Goal: Task Accomplishment & Management: Manage account settings

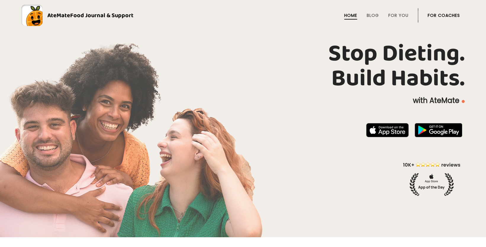
click at [440, 15] on link "For Coaches" at bounding box center [444, 15] width 32 height 5
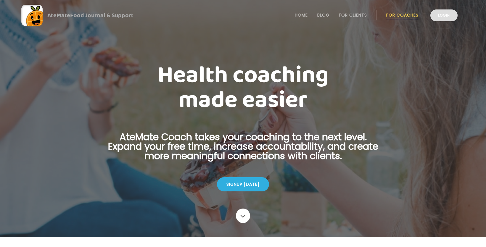
click at [440, 16] on link "Login" at bounding box center [444, 15] width 27 height 12
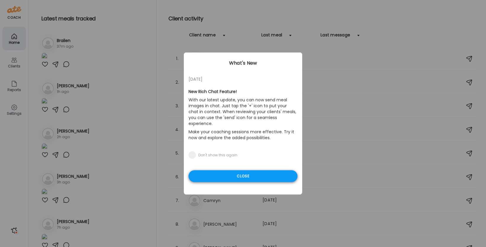
type input "**********"
click at [260, 171] on div "Close" at bounding box center [243, 177] width 109 height 12
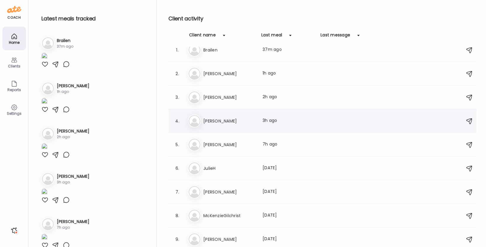
scroll to position [9, 0]
click at [65, 89] on h3 "[PERSON_NAME]" at bounding box center [73, 86] width 33 height 6
click at [66, 89] on h3 "[PERSON_NAME]" at bounding box center [73, 86] width 33 height 6
click at [210, 50] on h3 "Brailen" at bounding box center [230, 49] width 52 height 7
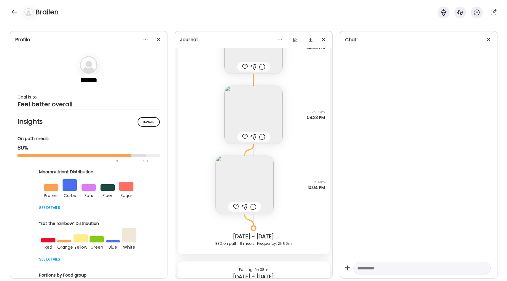
scroll to position [304, 0]
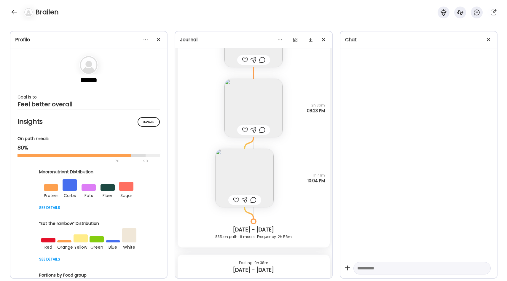
click at [262, 98] on img at bounding box center [253, 108] width 58 height 58
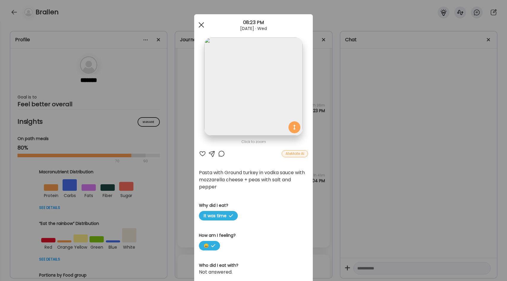
click at [201, 28] on div at bounding box center [201, 25] width 12 height 12
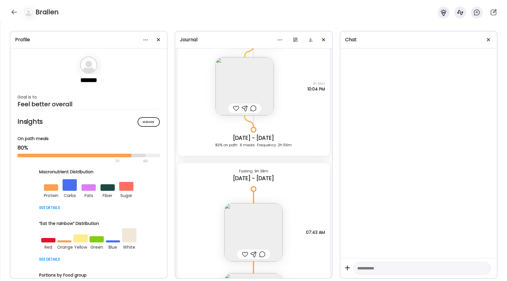
scroll to position [393, 0]
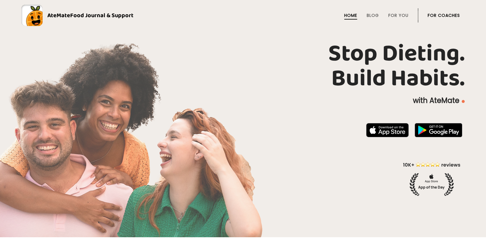
click at [446, 13] on link "For Coaches" at bounding box center [444, 15] width 32 height 5
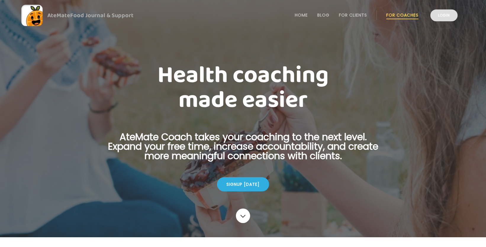
click at [442, 13] on link "Login" at bounding box center [444, 15] width 27 height 12
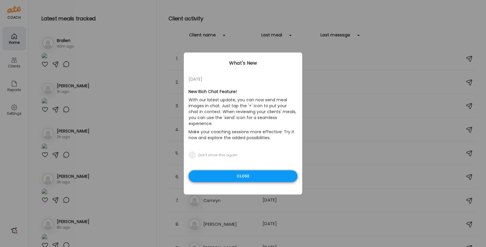
type input "**********"
click at [271, 171] on div "Close" at bounding box center [243, 177] width 109 height 12
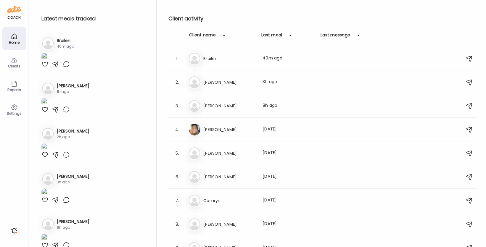
click at [94, 95] on div "Ra [PERSON_NAME] 1h ago" at bounding box center [92, 88] width 102 height 13
click at [65, 118] on div "2. Ra [PERSON_NAME] 1h ago" at bounding box center [92, 97] width 109 height 41
click at [65, 89] on h3 "[PERSON_NAME]" at bounding box center [73, 86] width 33 height 6
click at [56, 95] on div "Ra [PERSON_NAME] 1h ago" at bounding box center [92, 88] width 102 height 13
click at [84, 95] on div "Ra [PERSON_NAME] 1h ago" at bounding box center [92, 88] width 102 height 13
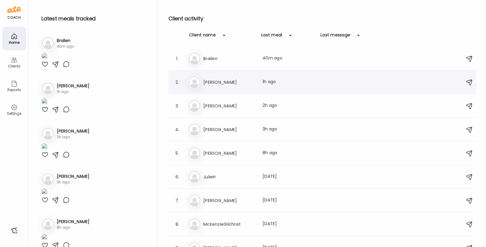
click at [210, 85] on h3 "[PERSON_NAME]" at bounding box center [230, 82] width 52 height 7
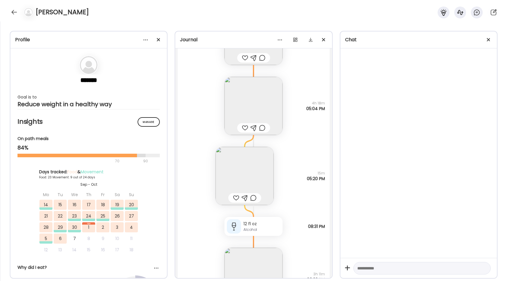
scroll to position [7292, 0]
click at [261, 96] on img at bounding box center [253, 105] width 58 height 58
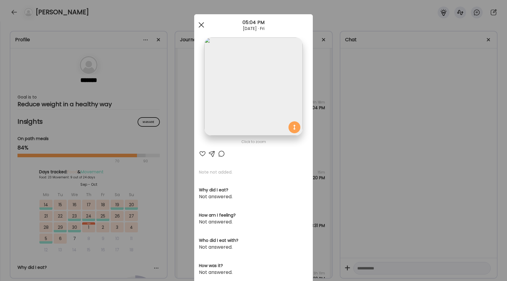
click at [200, 26] on span at bounding box center [200, 24] width 5 height 5
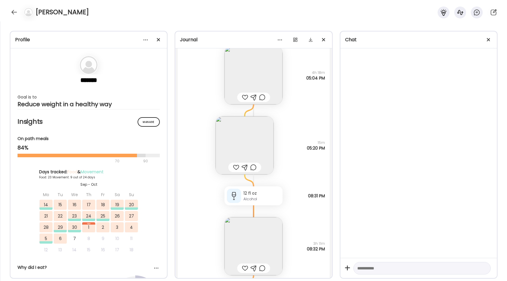
scroll to position [7326, 0]
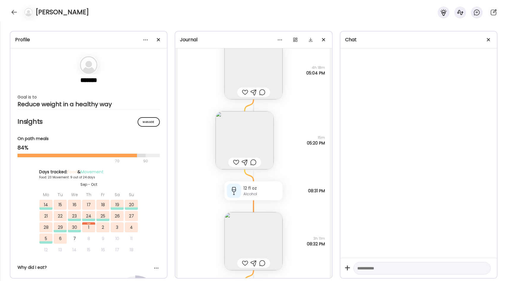
click at [252, 139] on img at bounding box center [244, 140] width 58 height 58
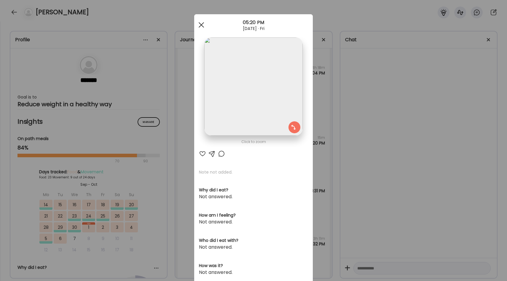
click at [204, 26] on div at bounding box center [201, 25] width 12 height 12
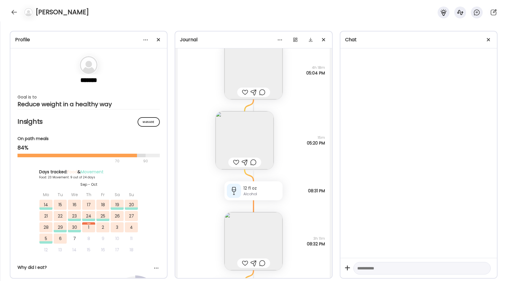
scroll to position [7403, 0]
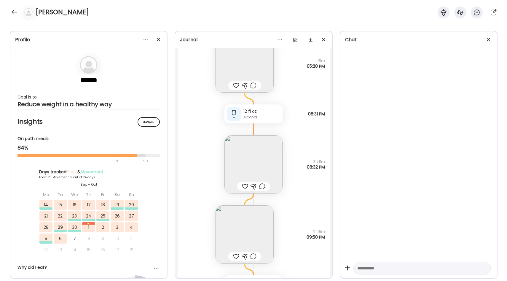
click at [259, 158] on img at bounding box center [253, 164] width 58 height 58
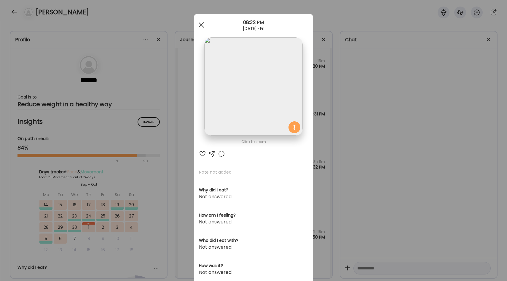
click at [199, 23] on div at bounding box center [201, 25] width 12 height 12
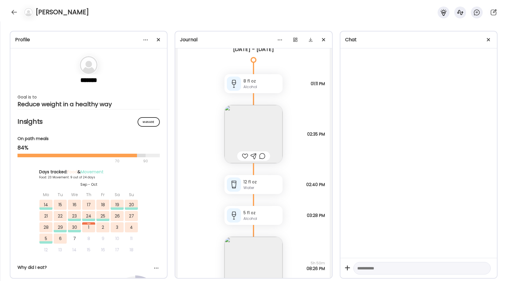
scroll to position [7750, 0]
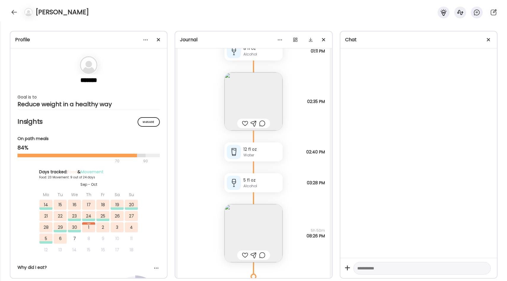
click at [251, 104] on img at bounding box center [253, 101] width 58 height 58
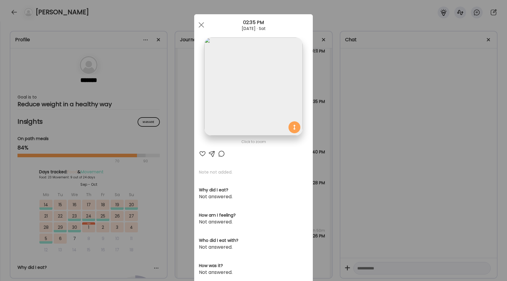
click at [348, 89] on div "Ate Coach Dashboard Wahoo! It’s official Take a moment to set up your Coach Pro…" at bounding box center [253, 140] width 507 height 281
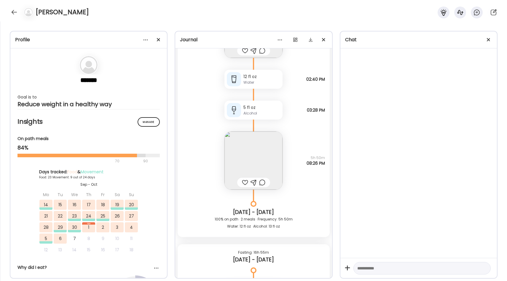
scroll to position [7822, 0]
click at [249, 159] on img at bounding box center [253, 161] width 58 height 58
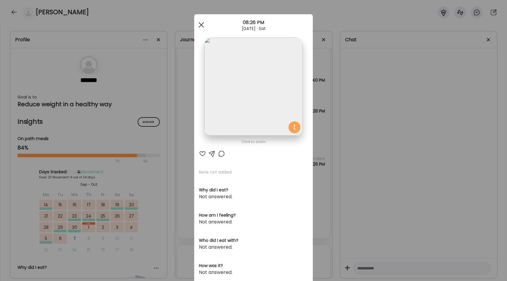
click at [199, 23] on span at bounding box center [200, 24] width 5 height 5
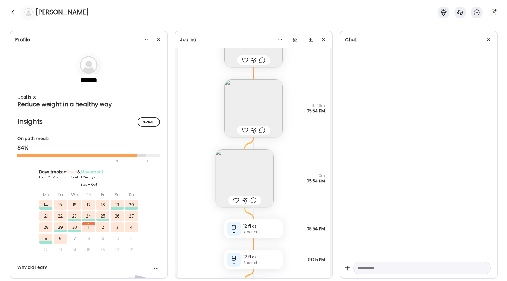
scroll to position [8203, 0]
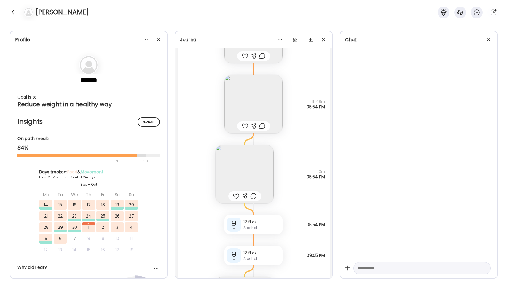
click at [255, 174] on img at bounding box center [244, 174] width 58 height 58
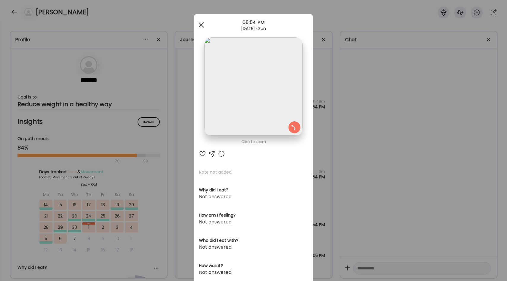
click at [203, 26] on span at bounding box center [200, 24] width 5 height 5
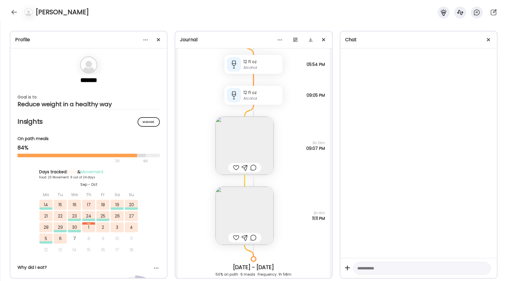
scroll to position [8384, 0]
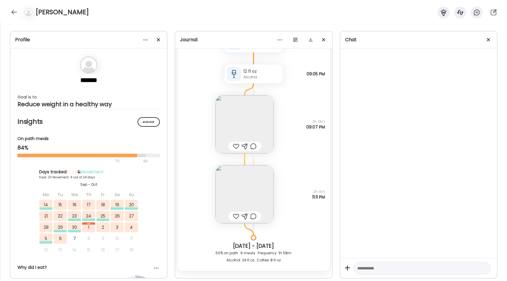
click at [246, 123] on img at bounding box center [244, 124] width 58 height 58
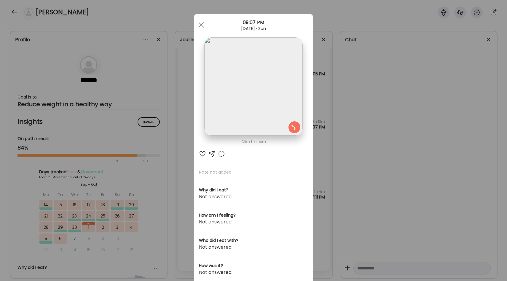
click at [202, 25] on span at bounding box center [200, 24] width 5 height 5
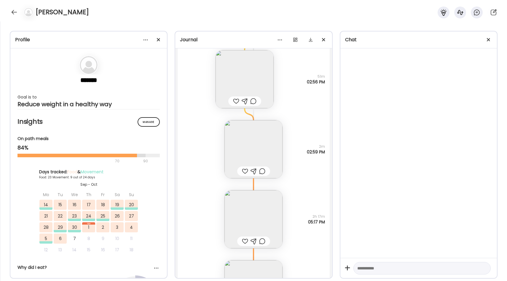
scroll to position [9744, 0]
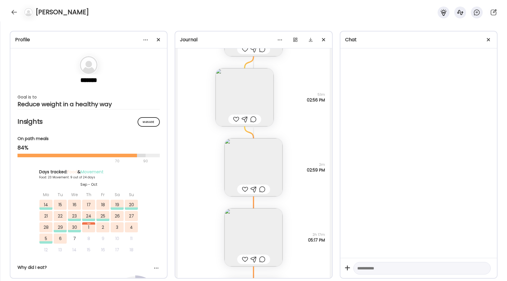
click at [247, 113] on img at bounding box center [244, 97] width 58 height 58
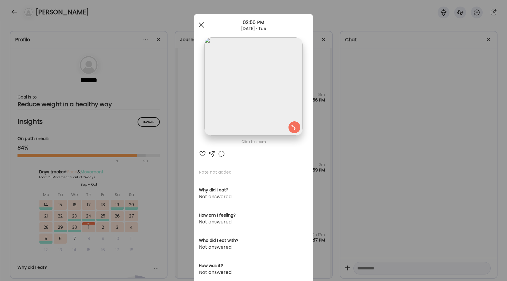
click at [200, 25] on span at bounding box center [200, 24] width 5 height 5
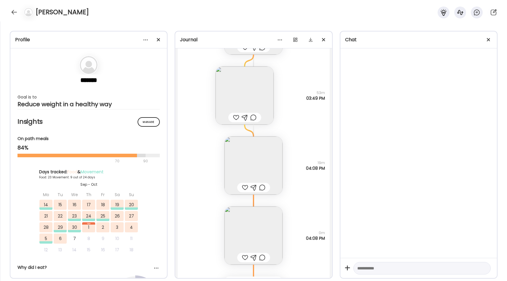
scroll to position [10487, 0]
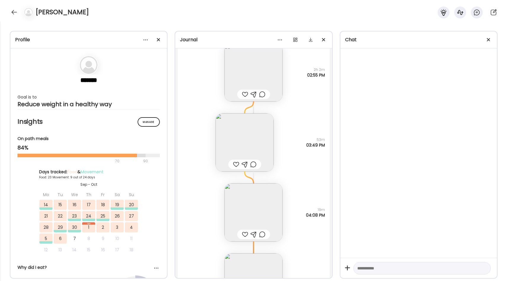
click at [244, 135] on img at bounding box center [244, 142] width 58 height 58
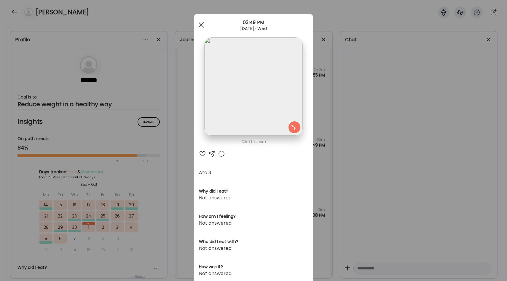
click at [203, 26] on span at bounding box center [200, 24] width 5 height 5
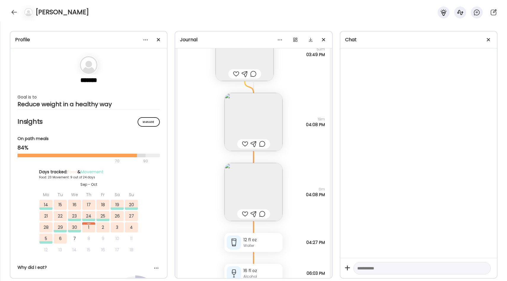
scroll to position [10627, 0]
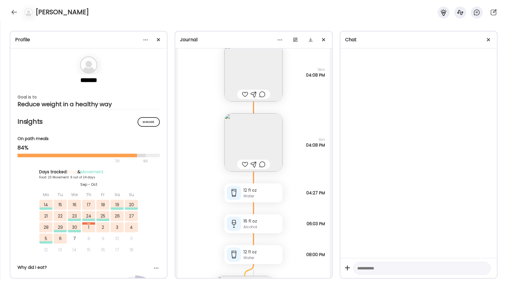
click at [259, 135] on img at bounding box center [253, 142] width 58 height 58
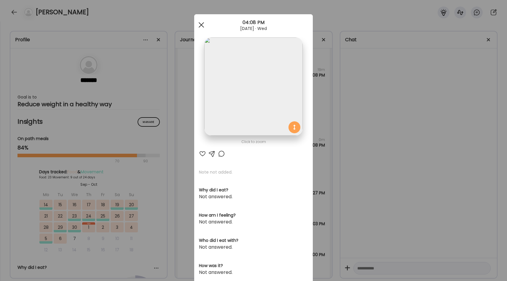
click at [201, 23] on div at bounding box center [201, 25] width 12 height 12
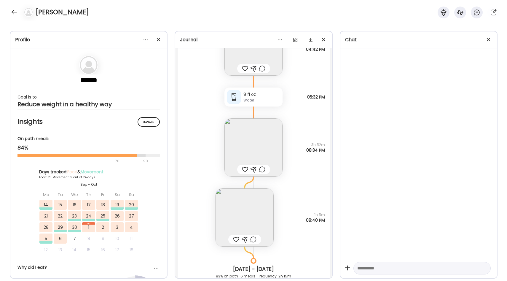
scroll to position [11261, 0]
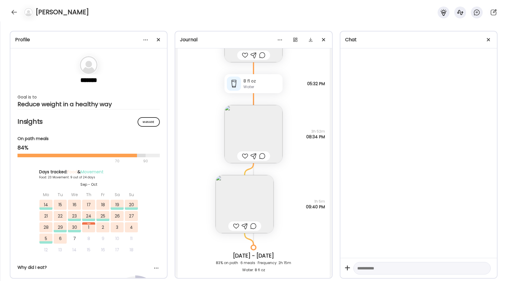
click at [258, 136] on img at bounding box center [253, 134] width 58 height 58
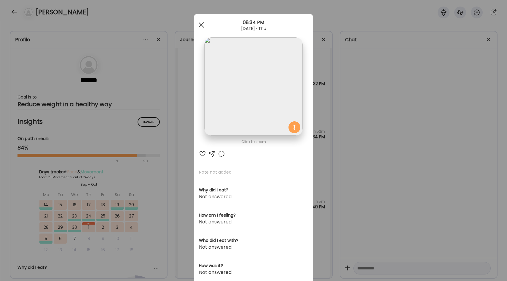
click at [201, 24] on span at bounding box center [200, 24] width 5 height 5
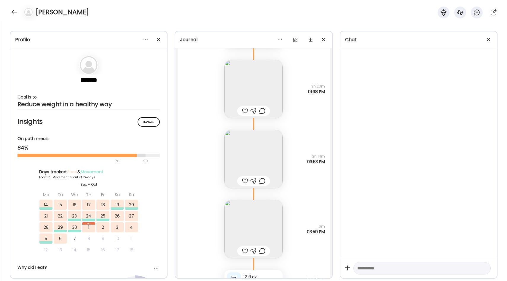
scroll to position [11654, 0]
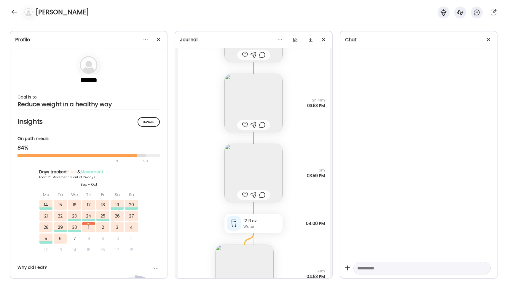
click at [260, 103] on img at bounding box center [253, 103] width 58 height 58
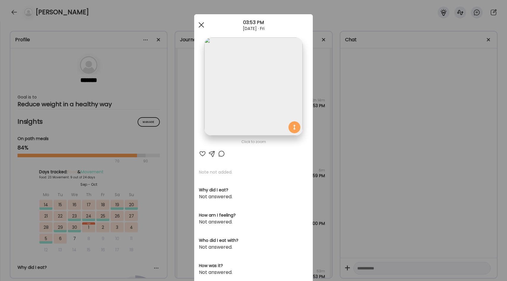
click at [200, 22] on div at bounding box center [201, 25] width 12 height 12
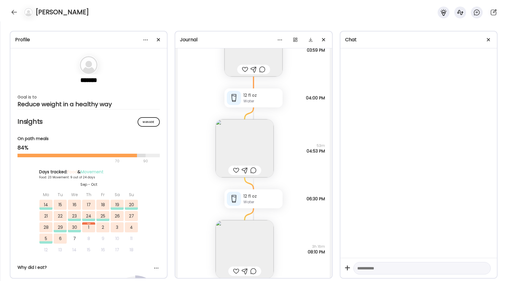
scroll to position [11818, 0]
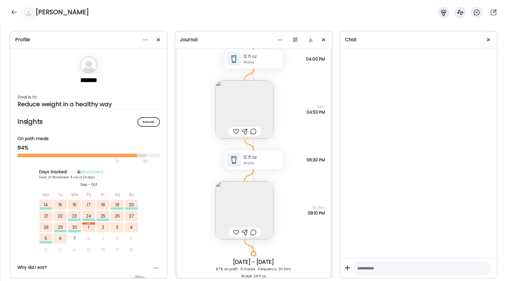
click at [237, 96] on img at bounding box center [244, 109] width 58 height 58
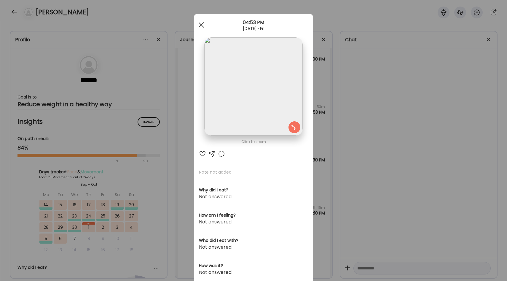
click at [199, 25] on div at bounding box center [201, 25] width 12 height 12
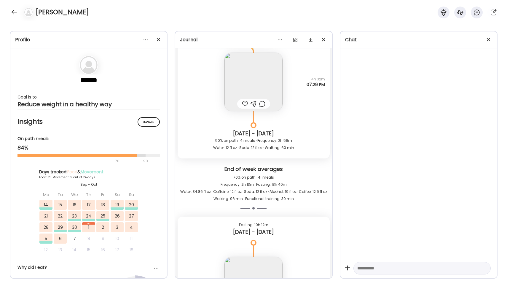
scroll to position [13286, 0]
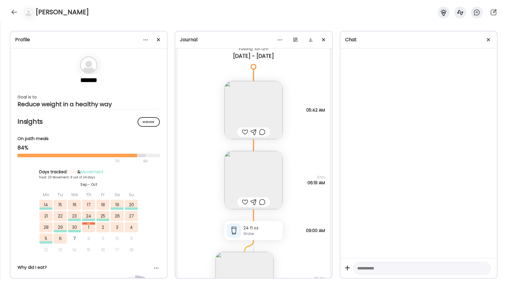
click at [242, 106] on img at bounding box center [253, 110] width 58 height 58
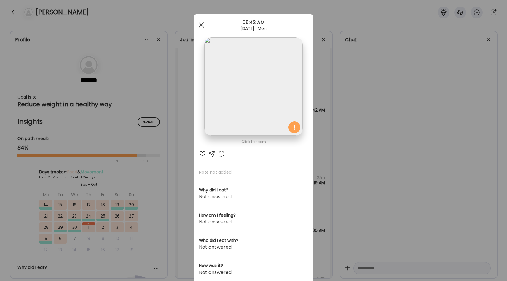
click at [200, 21] on div at bounding box center [201, 25] width 12 height 12
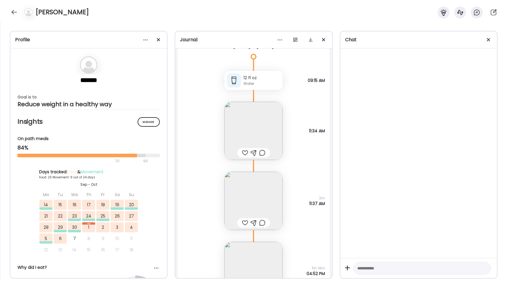
scroll to position [15091, 0]
click at [245, 113] on img at bounding box center [253, 130] width 58 height 58
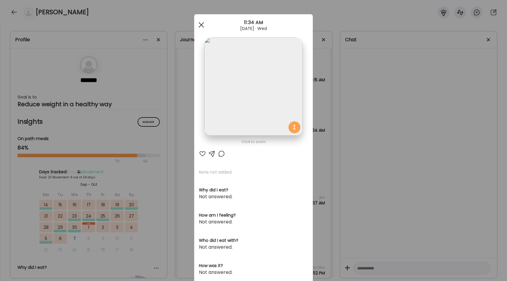
click at [200, 27] on div at bounding box center [201, 25] width 12 height 12
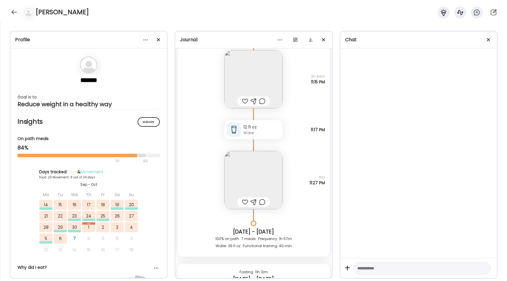
scroll to position [15883, 0]
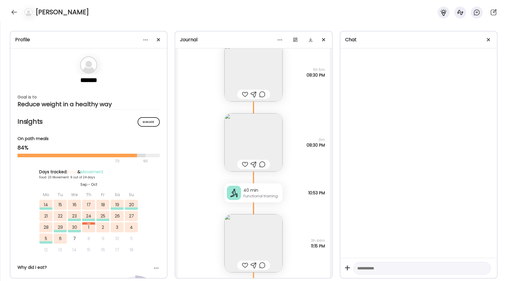
click at [255, 145] on img at bounding box center [253, 142] width 58 height 58
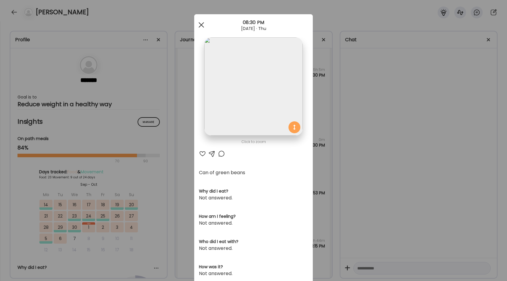
click at [199, 28] on div at bounding box center [201, 25] width 12 height 12
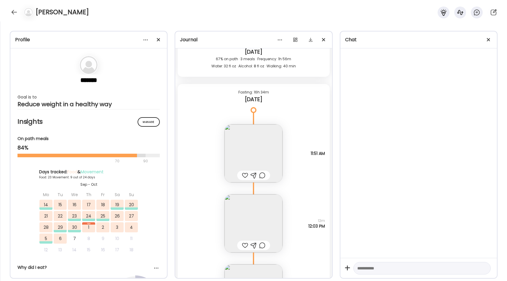
scroll to position [22443, 0]
